Goal: Find specific page/section: Find specific page/section

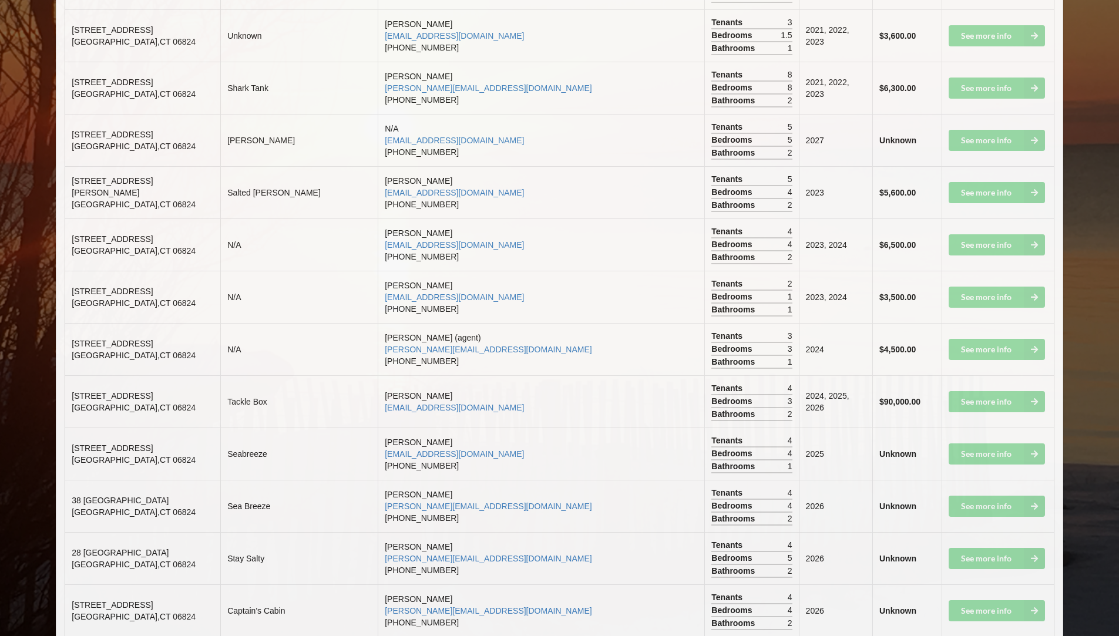
scroll to position [2232, 0]
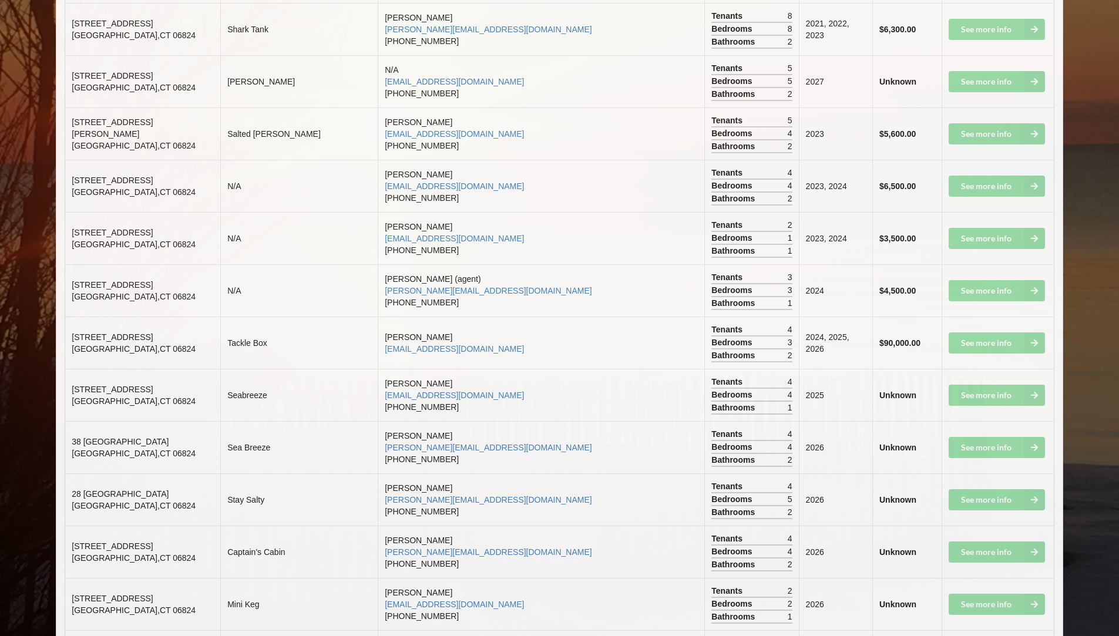
click at [1027, 381] on td "See more info" at bounding box center [997, 395] width 112 height 52
click at [1023, 378] on td "See more info" at bounding box center [997, 395] width 112 height 52
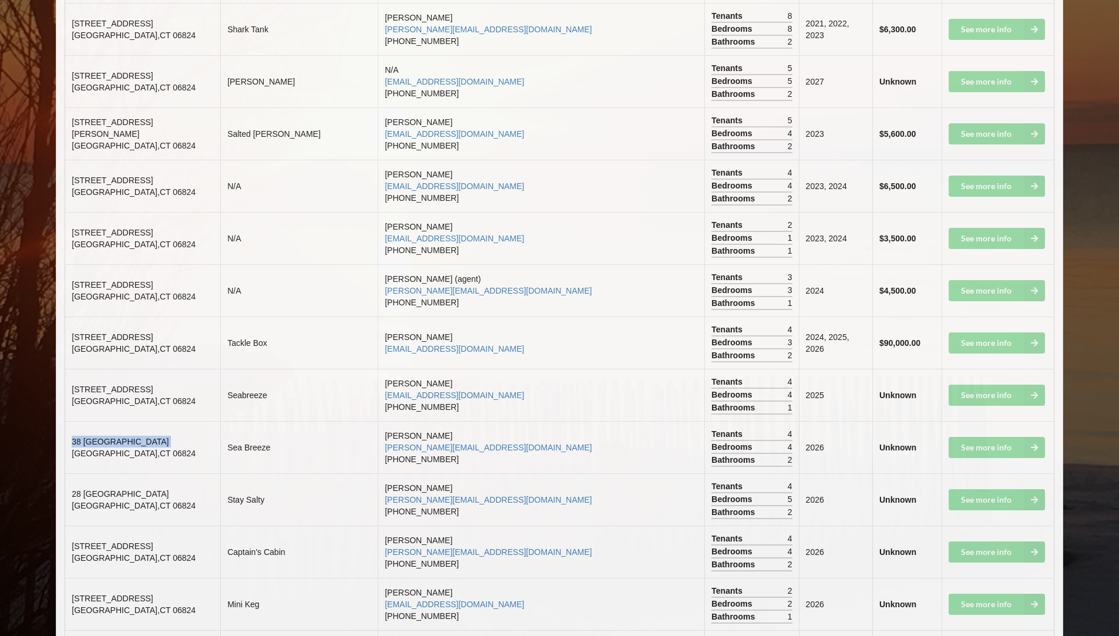
click at [1023, 378] on td "See more info" at bounding box center [997, 395] width 112 height 52
click at [1018, 375] on td "See more info" at bounding box center [997, 395] width 112 height 52
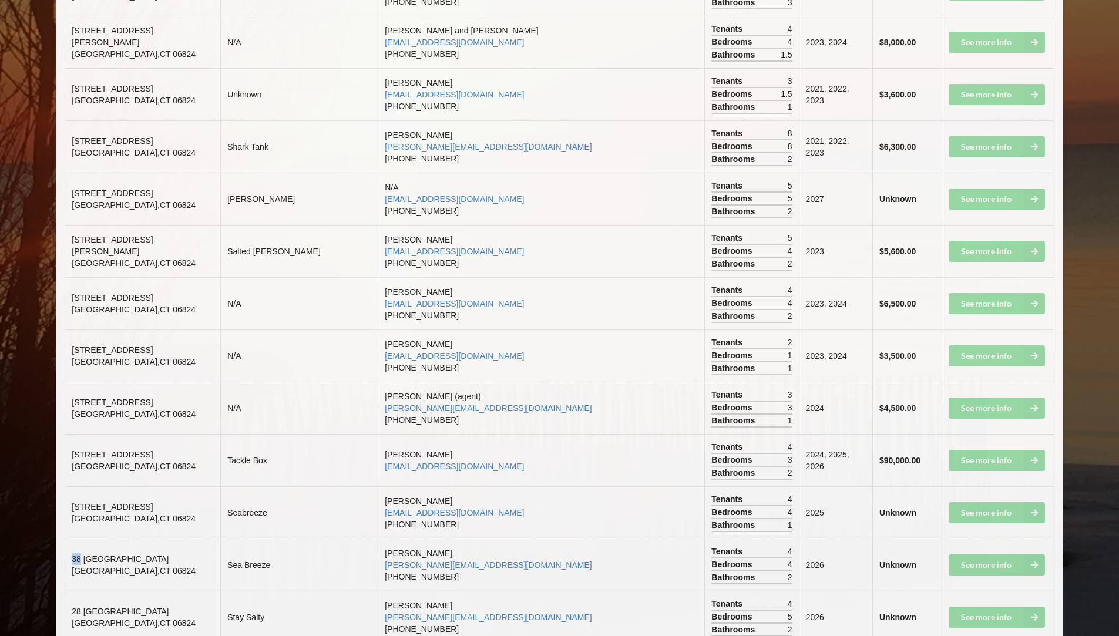
scroll to position [2173, 0]
